Goal: Transaction & Acquisition: Purchase product/service

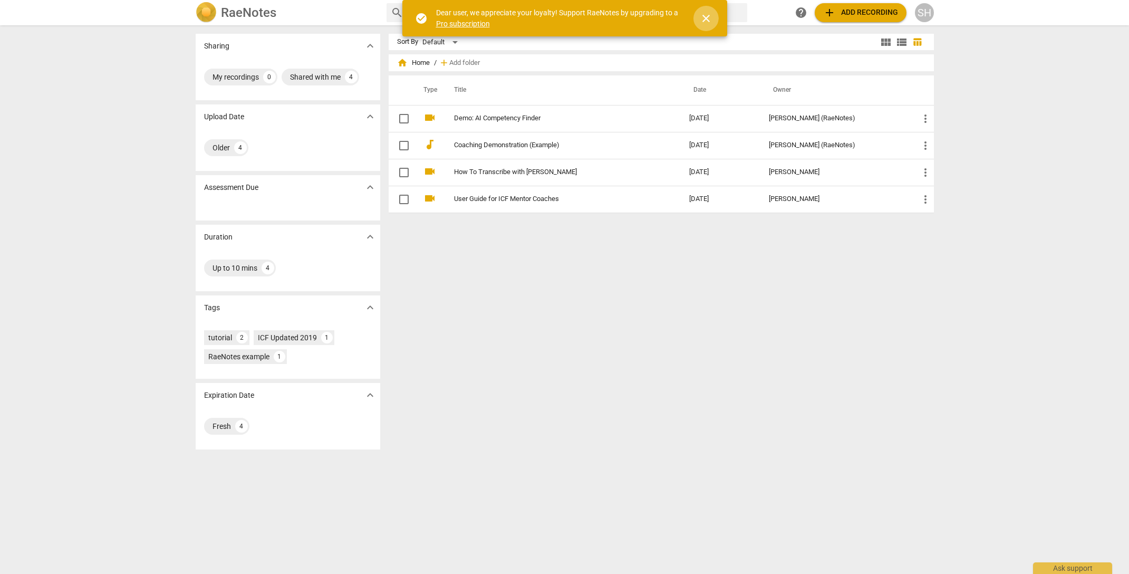
click at [707, 15] on span "close" at bounding box center [706, 18] width 13 height 13
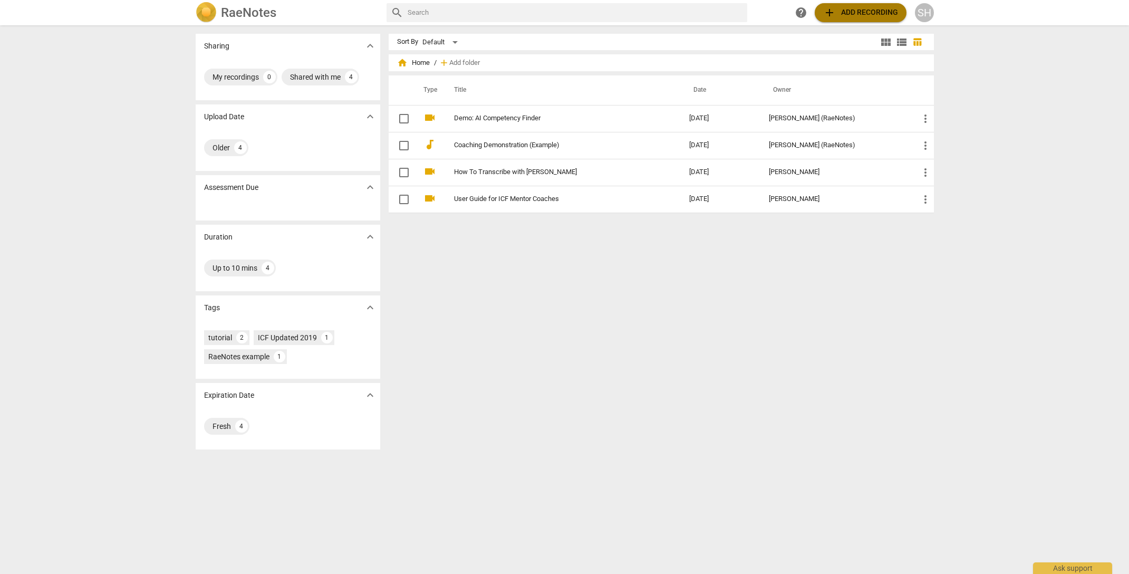
click at [850, 11] on span "add Add recording" at bounding box center [860, 12] width 75 height 13
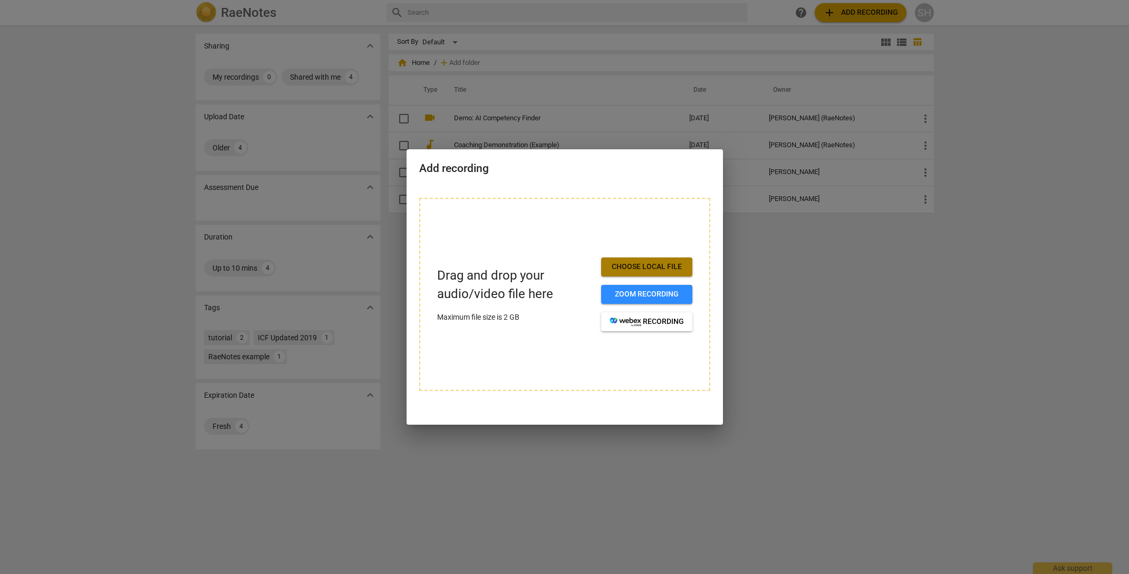
click at [631, 265] on span "Choose local file" at bounding box center [647, 267] width 74 height 11
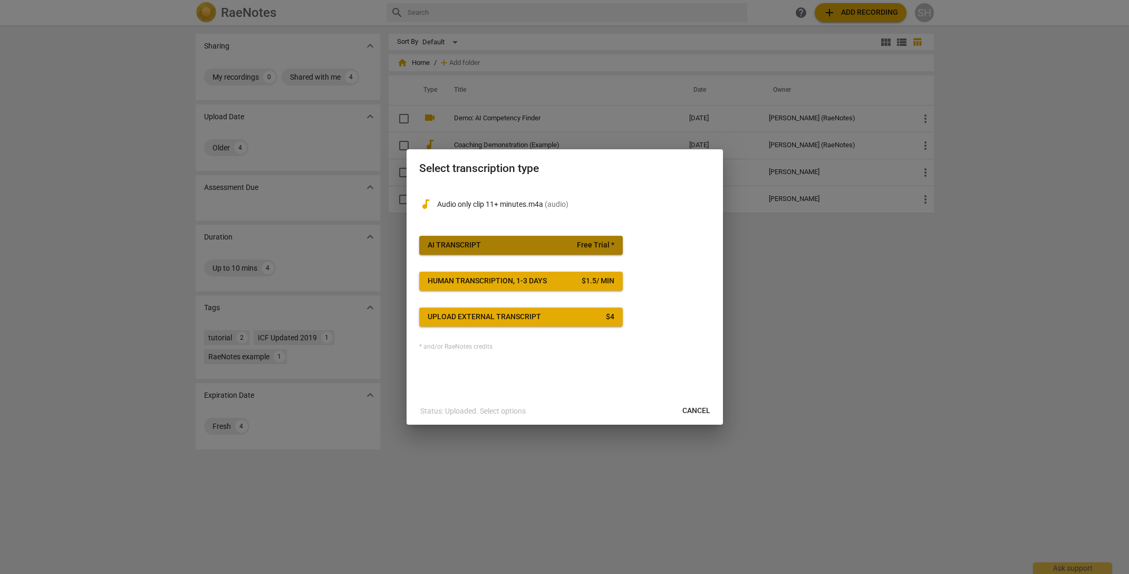
click at [524, 243] on span "AI Transcript Free Trial *" at bounding box center [521, 245] width 187 height 11
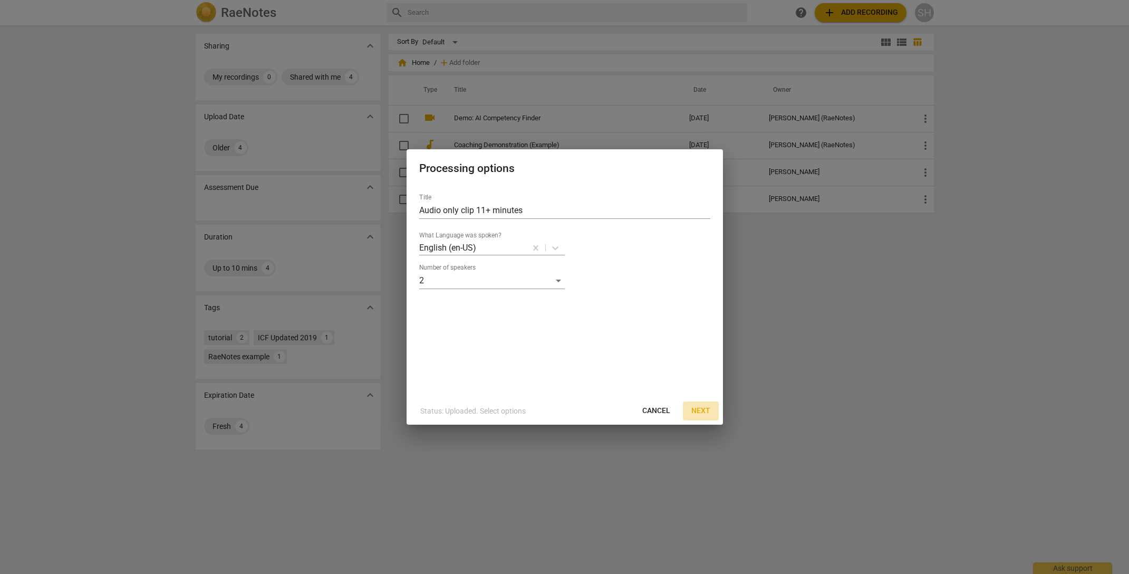
click at [696, 409] on span "Next" at bounding box center [701, 411] width 19 height 11
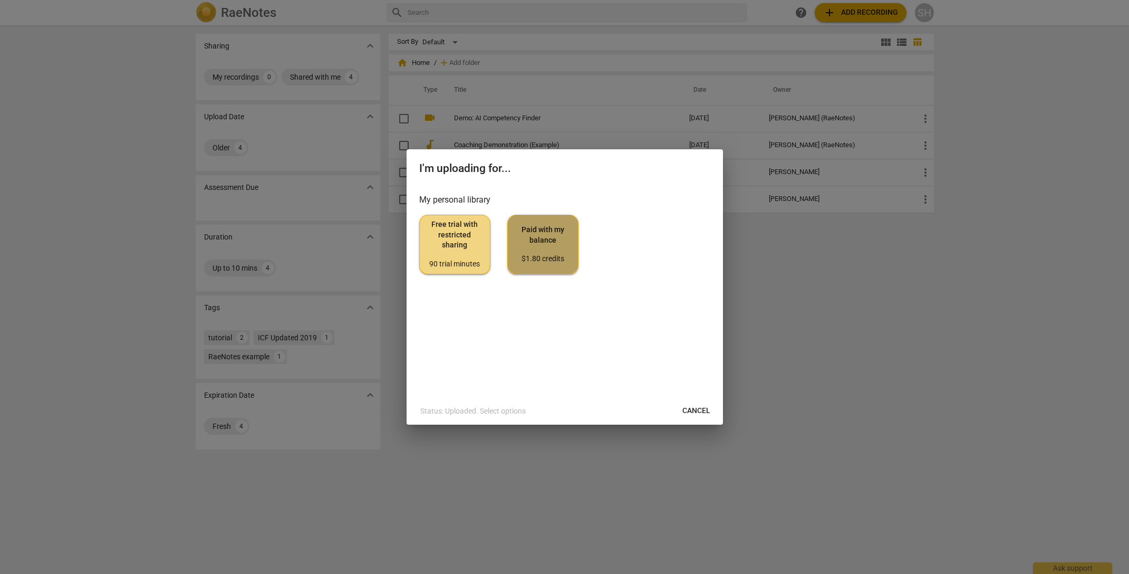
click at [539, 236] on span "Paid with my balance $1.80 credits" at bounding box center [542, 245] width 53 height 40
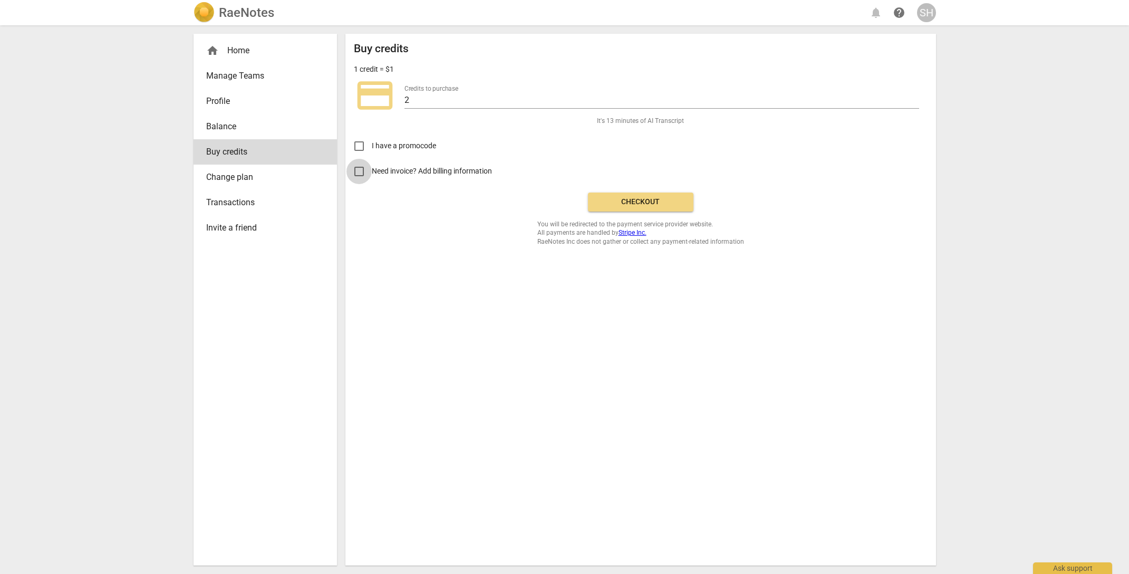
click at [359, 173] on input "Need invoice? Add billing information" at bounding box center [359, 171] width 25 height 25
checkbox input "true"
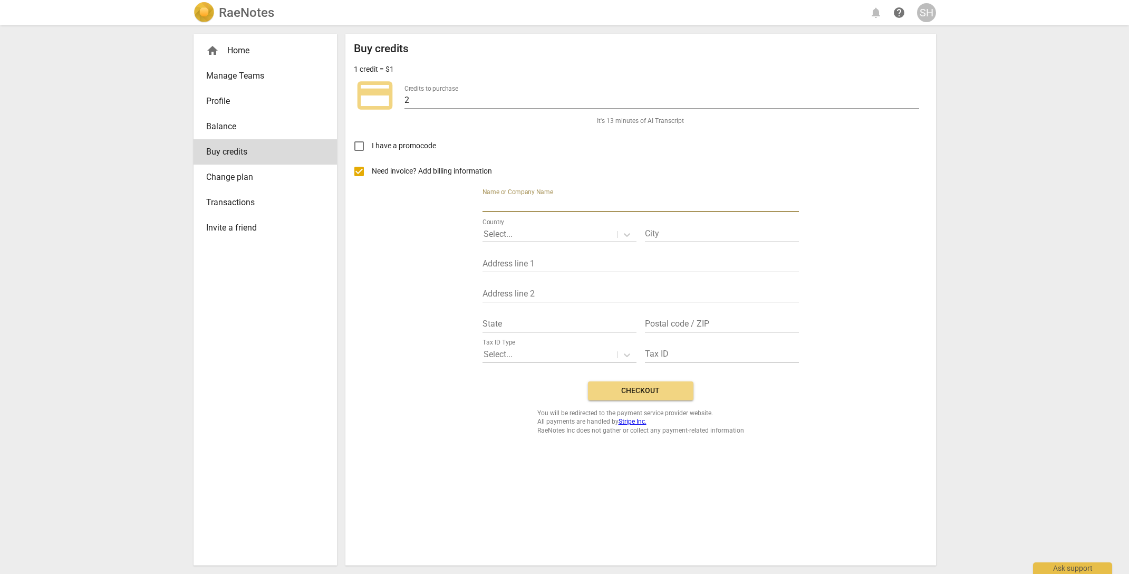
click at [520, 200] on input "text" at bounding box center [641, 204] width 316 height 15
type input "[PERSON_NAME]"
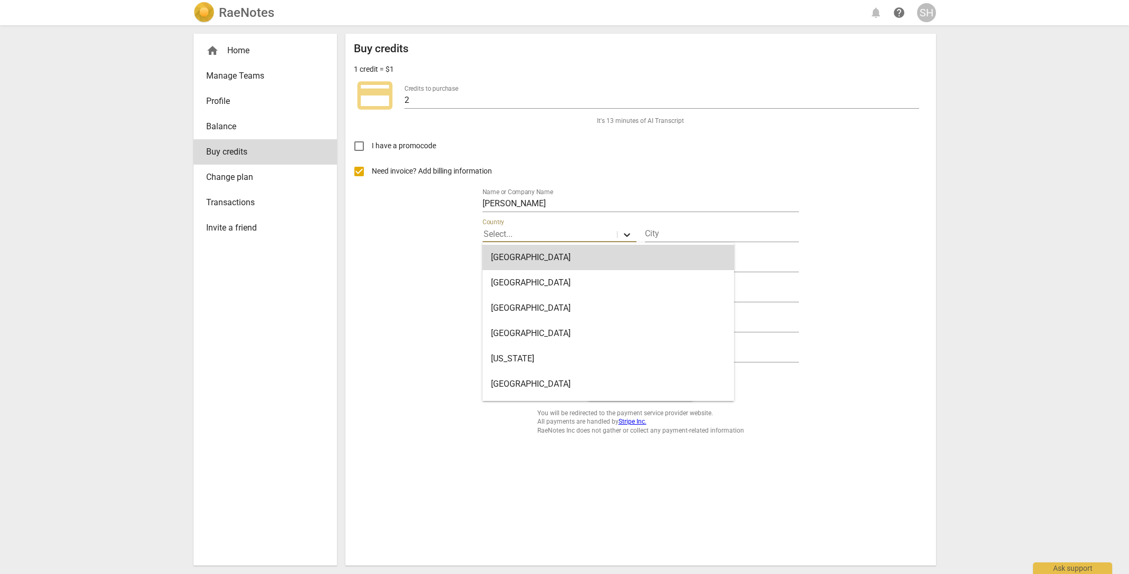
click at [624, 233] on icon at bounding box center [627, 235] width 6 height 4
type input "[GEOGRAPHIC_DATA]"
type input "Columbus"
type input "[STREET_ADDRESS]"
type input "GA"
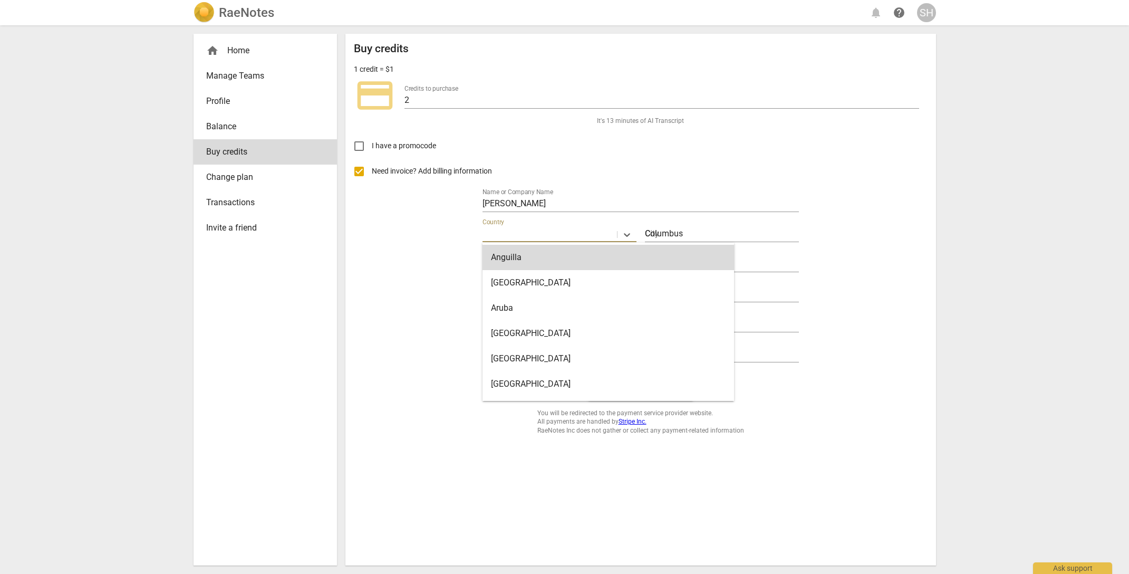
type input "31901-5236"
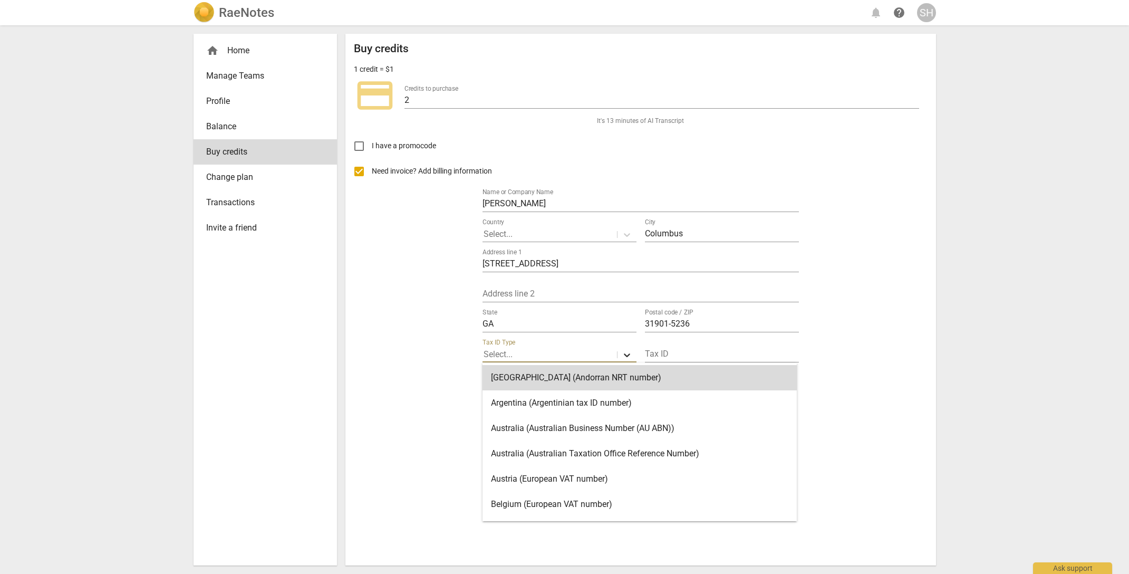
click at [623, 352] on icon at bounding box center [627, 355] width 11 height 11
type input "un"
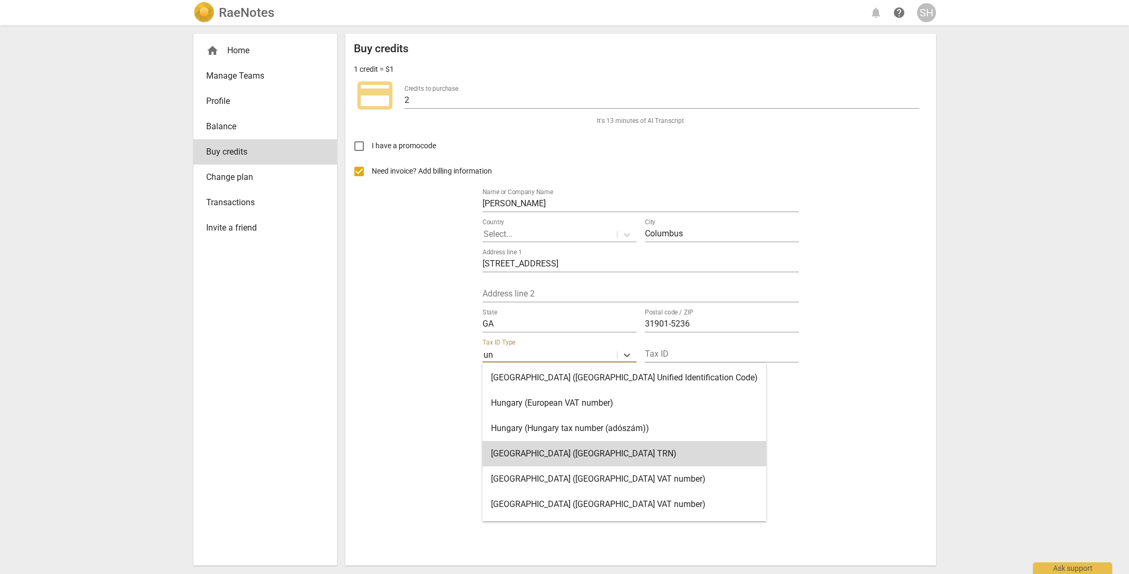
scroll to position [23, 0]
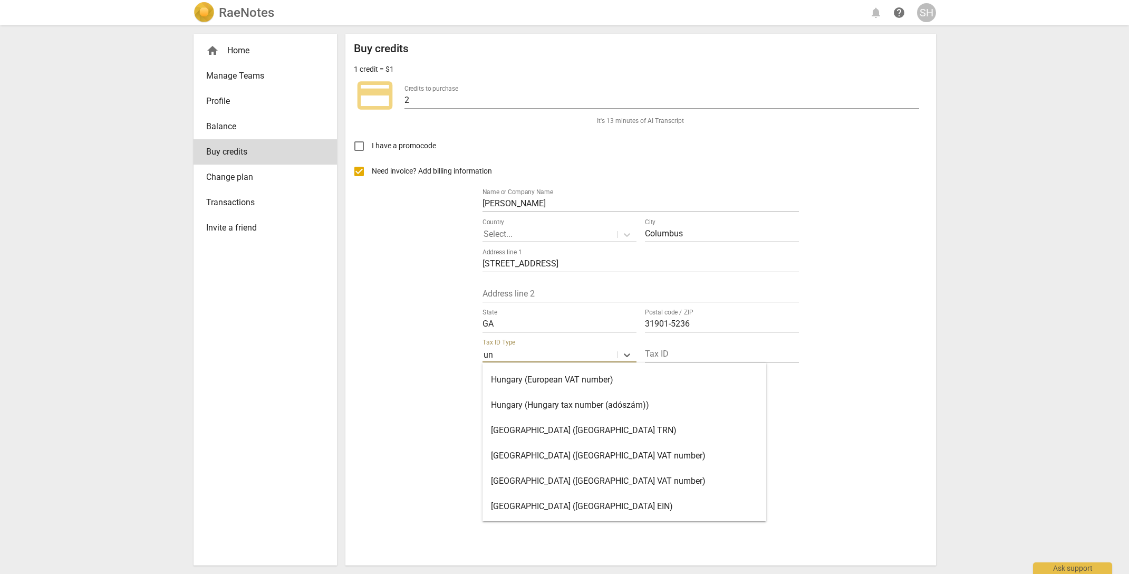
click at [581, 505] on div "United States (United States EIN)" at bounding box center [625, 506] width 284 height 25
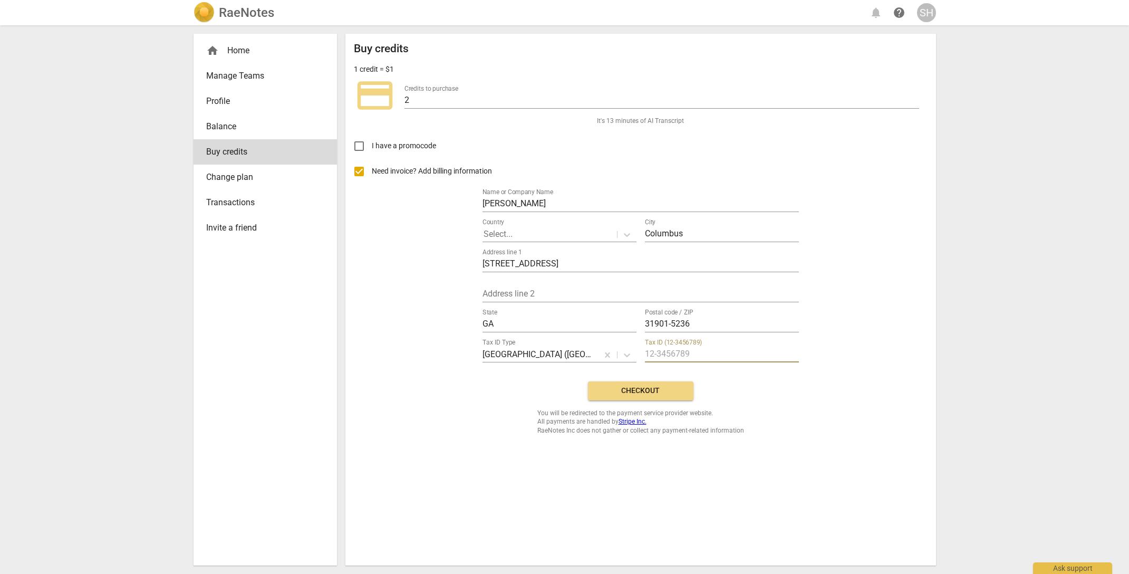
click at [705, 356] on input "text" at bounding box center [722, 354] width 154 height 15
type input "174529589"
click at [668, 389] on span "Checkout" at bounding box center [641, 391] width 89 height 11
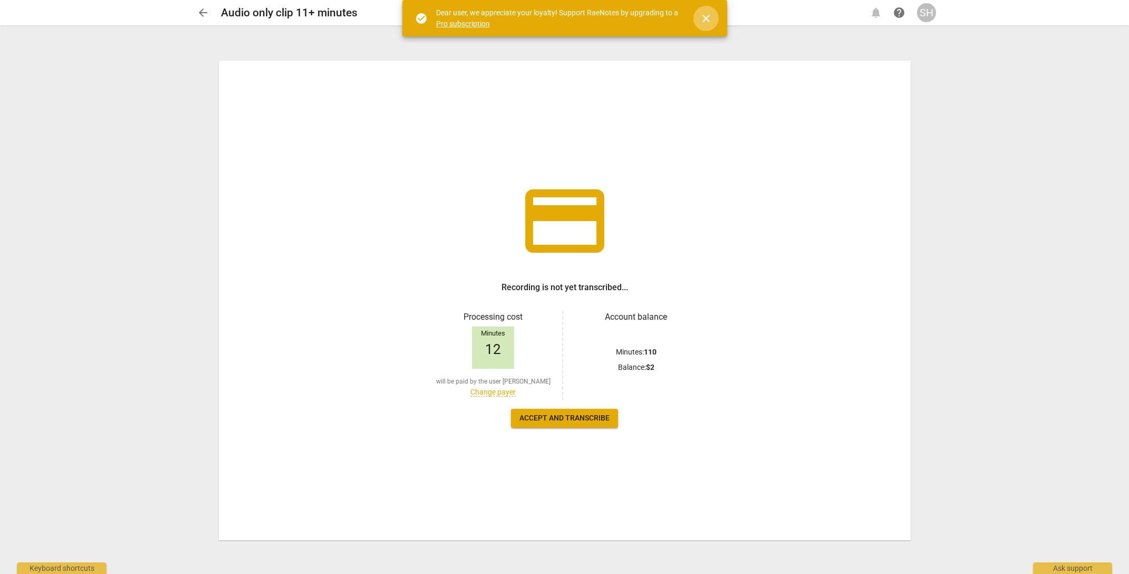
click at [704, 19] on span "close" at bounding box center [706, 18] width 13 height 13
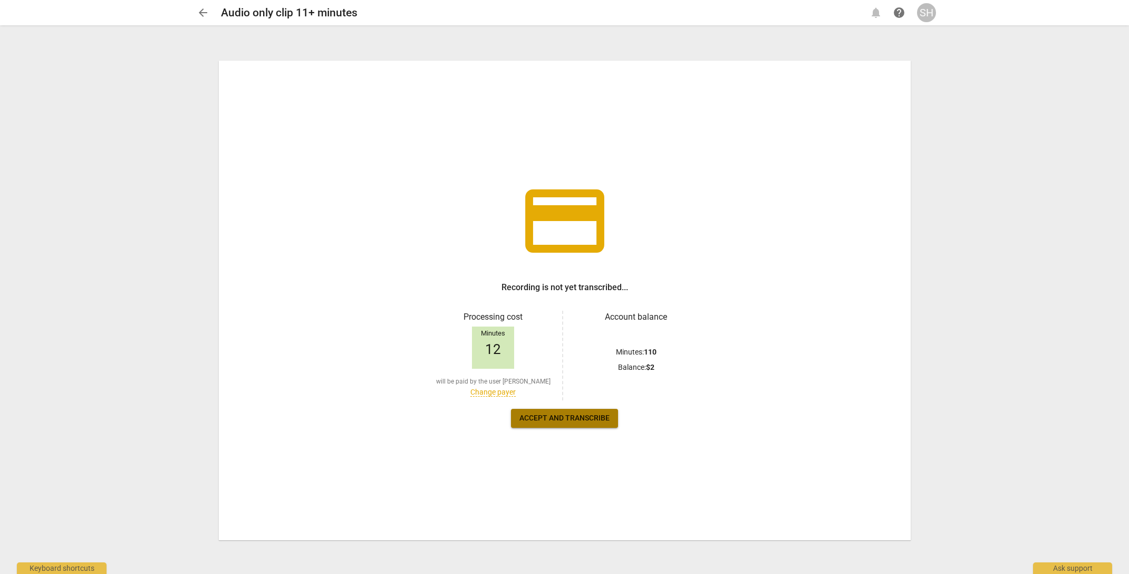
click at [558, 417] on span "Accept and transcribe" at bounding box center [565, 418] width 90 height 11
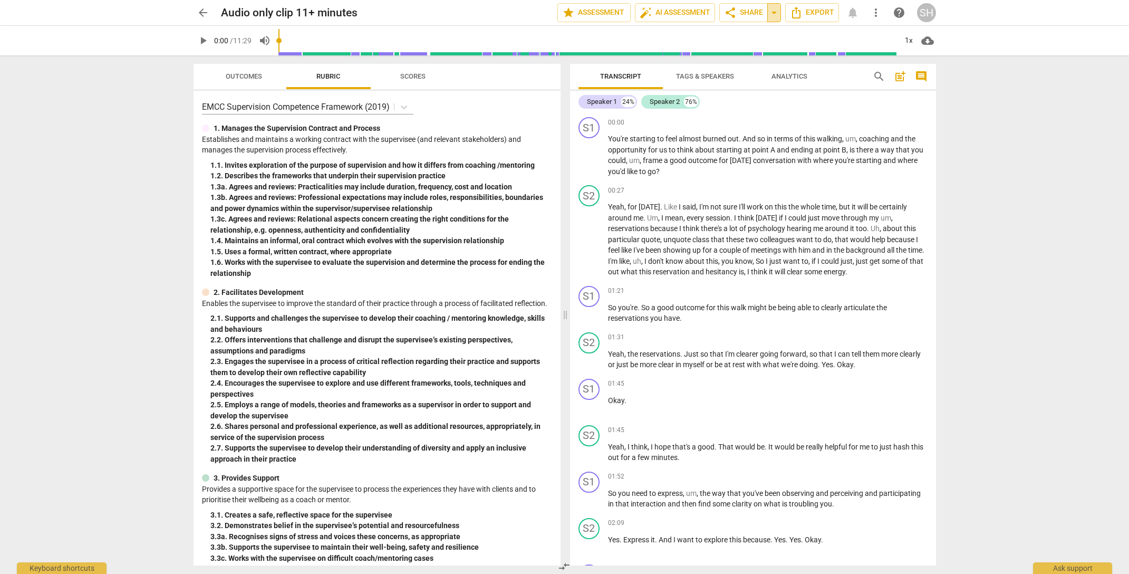
click at [773, 12] on span "arrow_drop_down" at bounding box center [774, 12] width 13 height 13
click at [815, 11] on span "Export" at bounding box center [812, 12] width 44 height 13
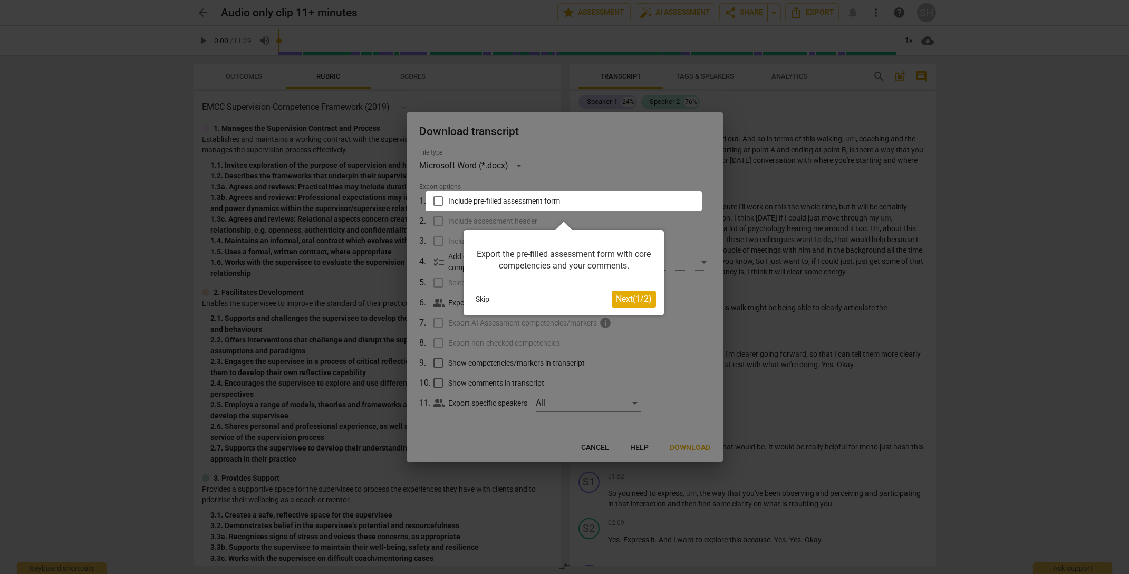
click at [482, 299] on button "Skip" at bounding box center [483, 299] width 22 height 16
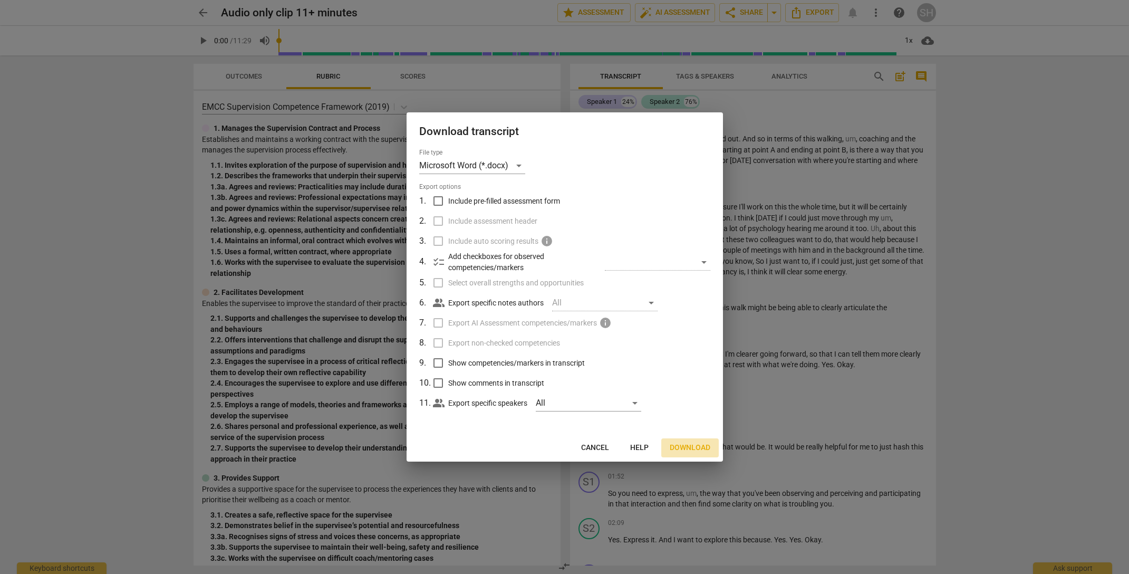
click at [699, 445] on span "Download" at bounding box center [690, 448] width 41 height 11
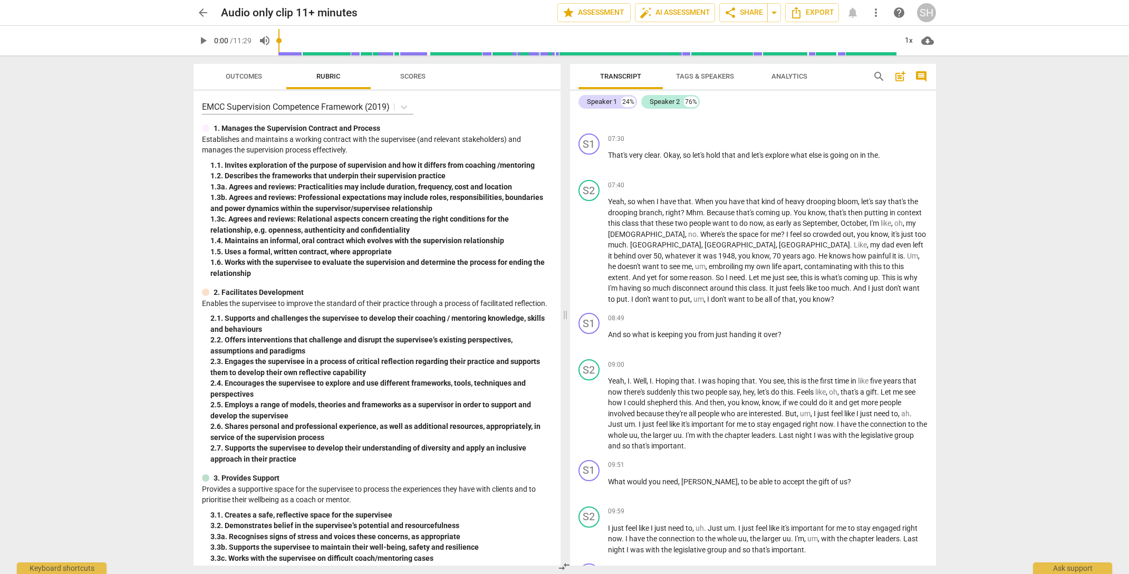
scroll to position [1809, 0]
